Goal: Transaction & Acquisition: Download file/media

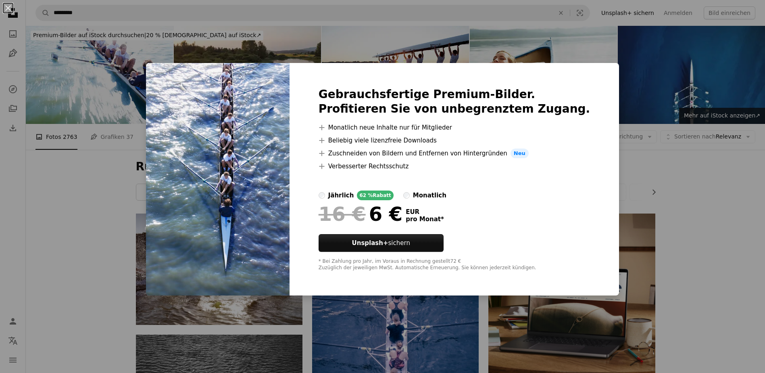
scroll to position [847, 0]
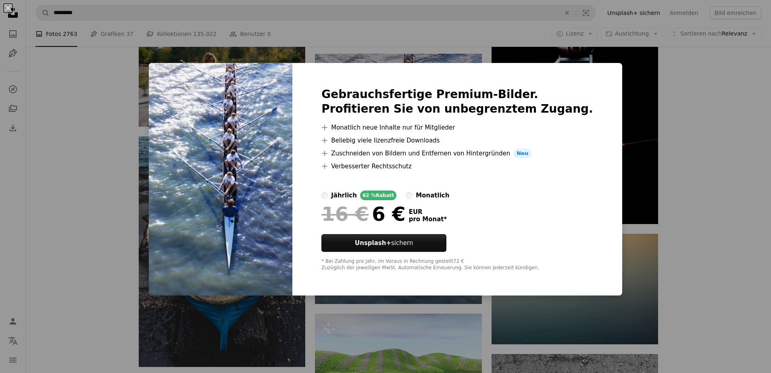
click at [737, 192] on div "An X shape Gebrauchsfertige Premium-Bilder. Profitieren Sie von unbegrenztem Zu…" at bounding box center [385, 186] width 771 height 373
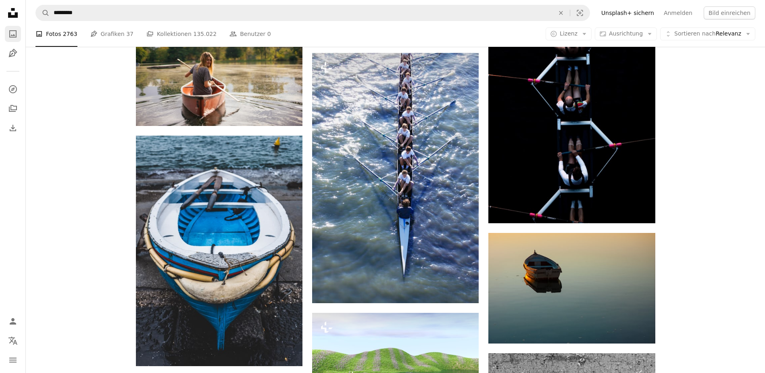
click at [11, 33] on icon "A photo" at bounding box center [13, 34] width 10 height 10
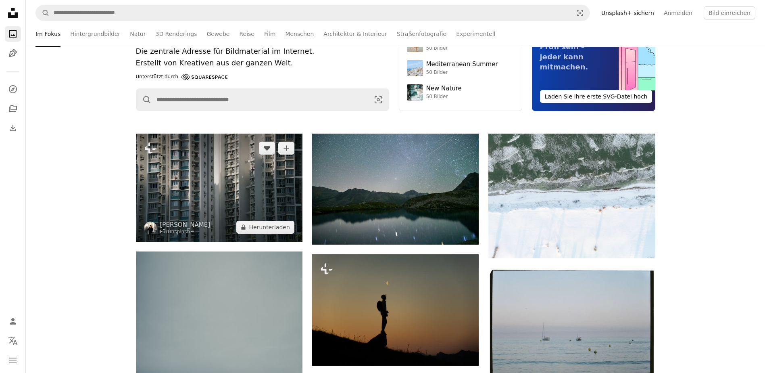
scroll to position [81, 0]
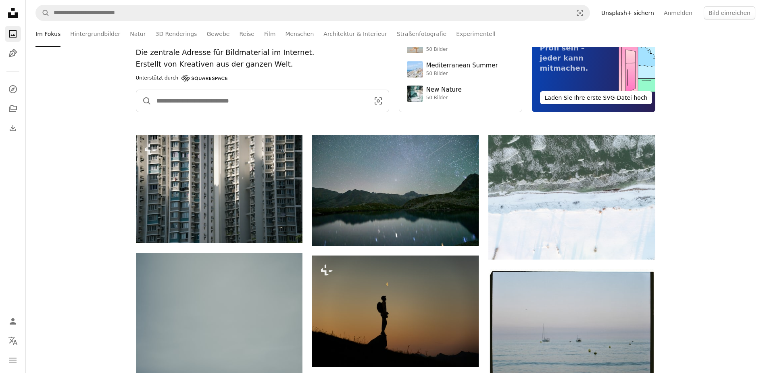
click at [203, 101] on input "Finden Sie Bildmaterial auf der ganzen Webseite" at bounding box center [260, 101] width 216 height 22
type input "**********"
click at [136, 90] on button "A magnifying glass" at bounding box center [143, 101] width 15 height 22
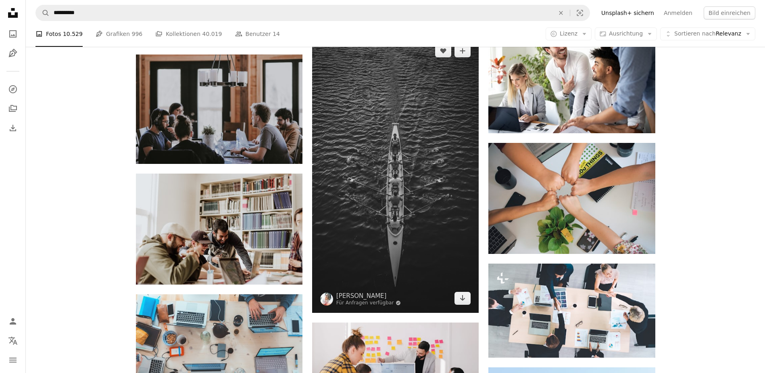
scroll to position [806, 0]
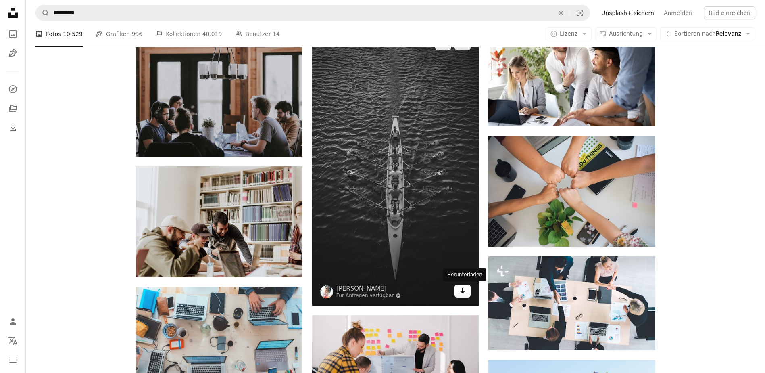
click at [461, 290] on icon "Arrow pointing down" at bounding box center [462, 290] width 6 height 10
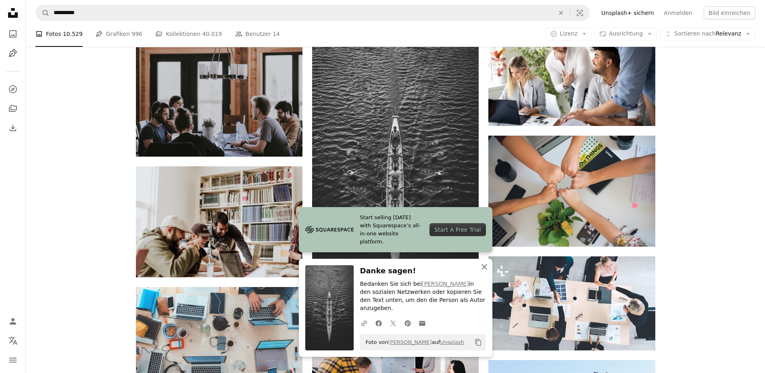
click at [484, 271] on icon "An X shape" at bounding box center [484, 267] width 10 height 10
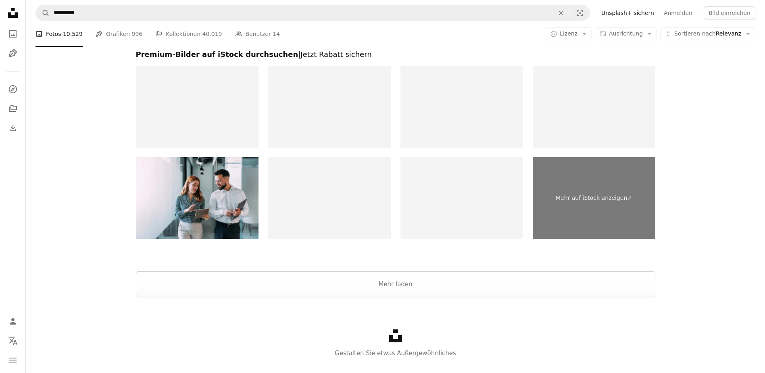
scroll to position [1528, 0]
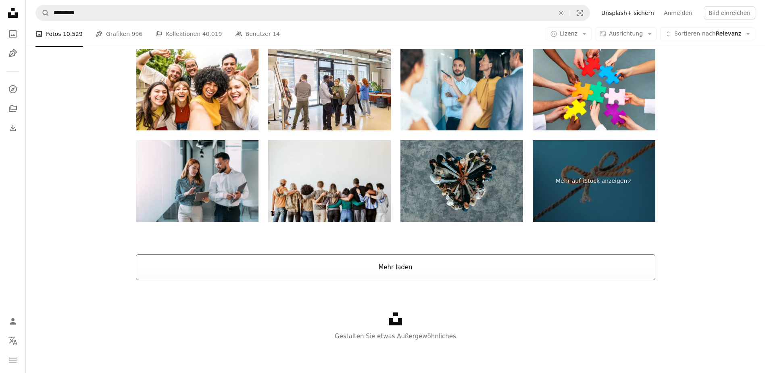
click at [418, 274] on button "Mehr laden" at bounding box center [395, 267] width 519 height 26
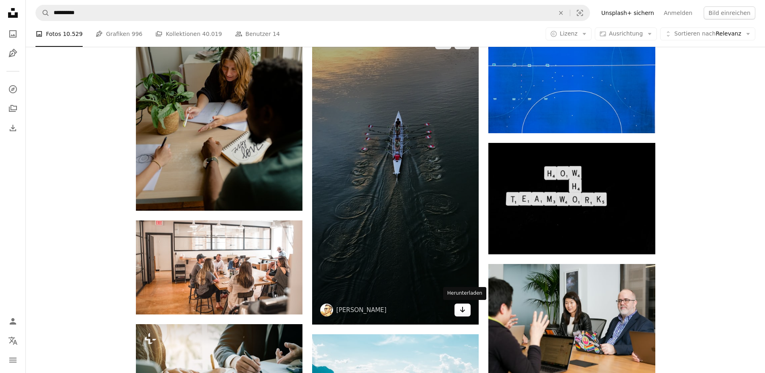
scroll to position [7473, 0]
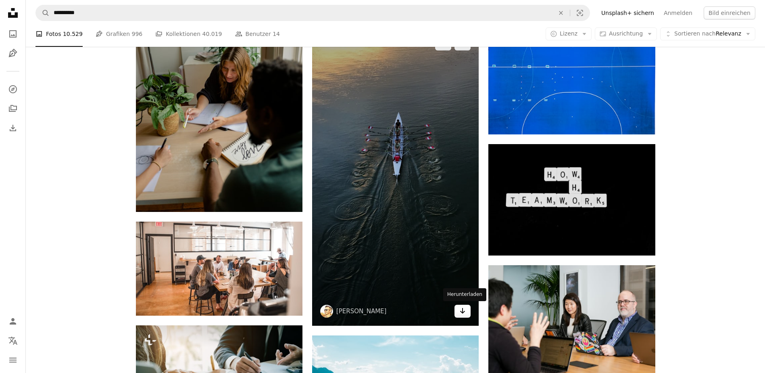
click at [467, 310] on link "Arrow pointing down" at bounding box center [462, 310] width 16 height 13
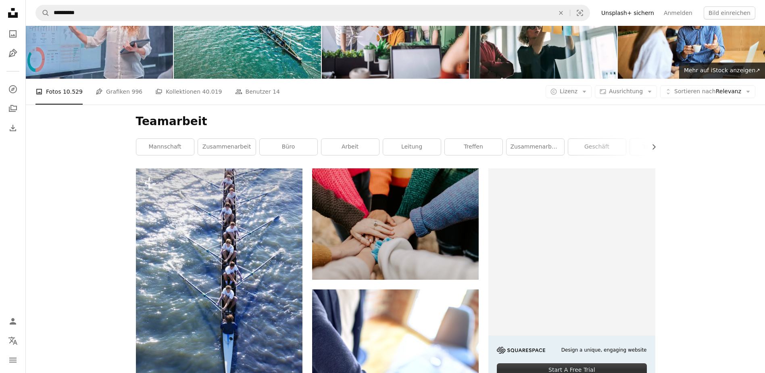
scroll to position [0, 0]
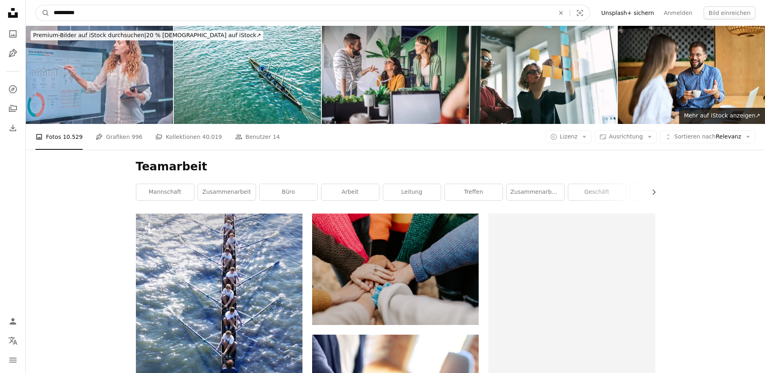
click at [94, 12] on input "**********" at bounding box center [301, 12] width 502 height 15
type input "*"
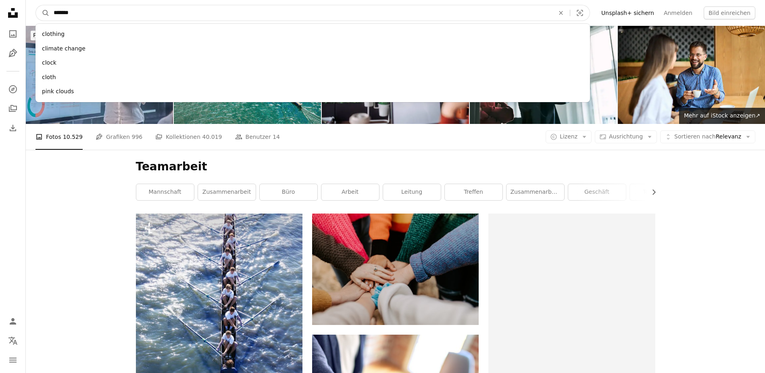
type input "********"
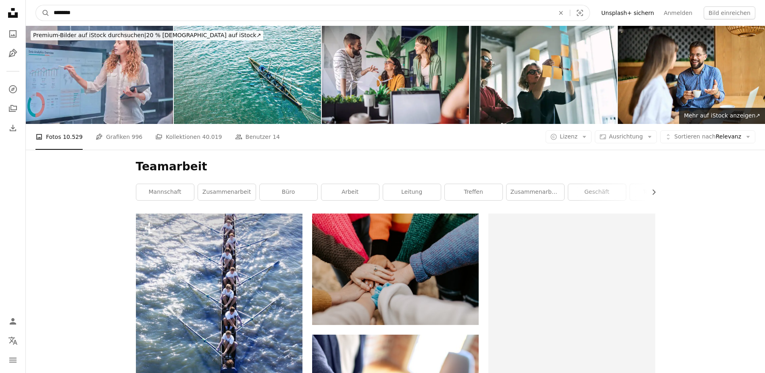
click button "A magnifying glass" at bounding box center [43, 12] width 14 height 15
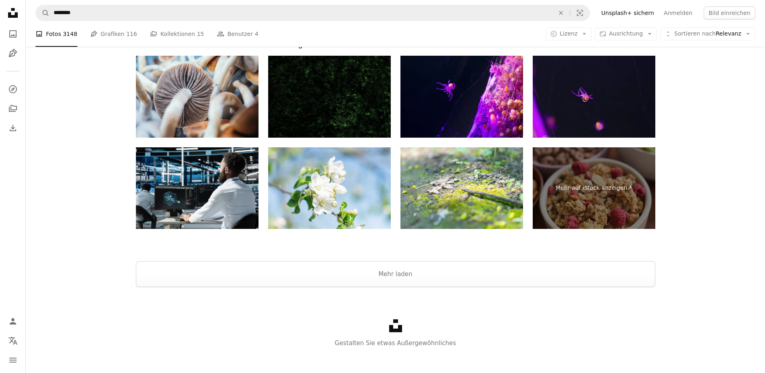
scroll to position [1554, 0]
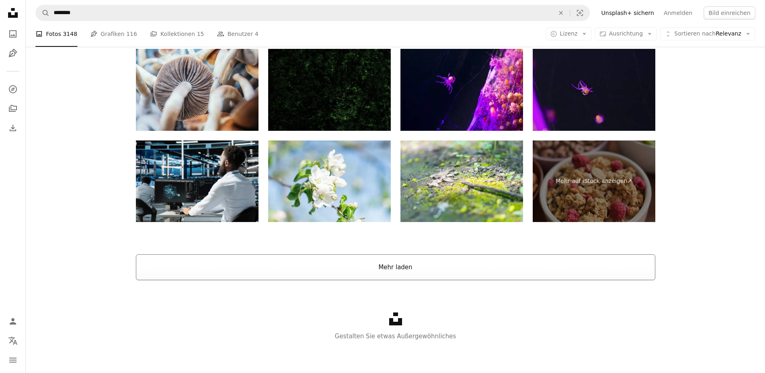
click at [416, 262] on button "Mehr laden" at bounding box center [395, 267] width 519 height 26
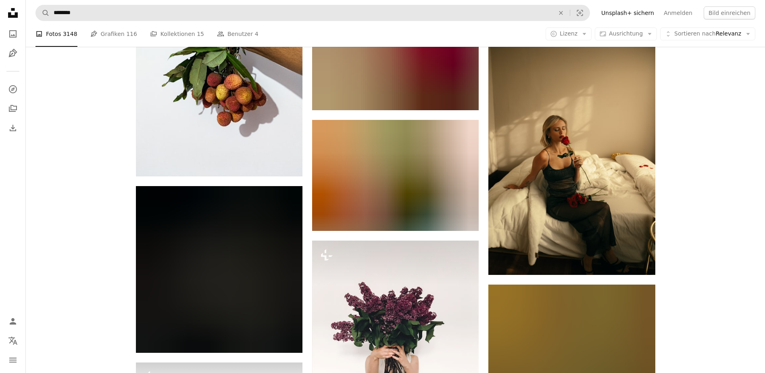
scroll to position [4032, 0]
